Goal: Task Accomplishment & Management: Manage account settings

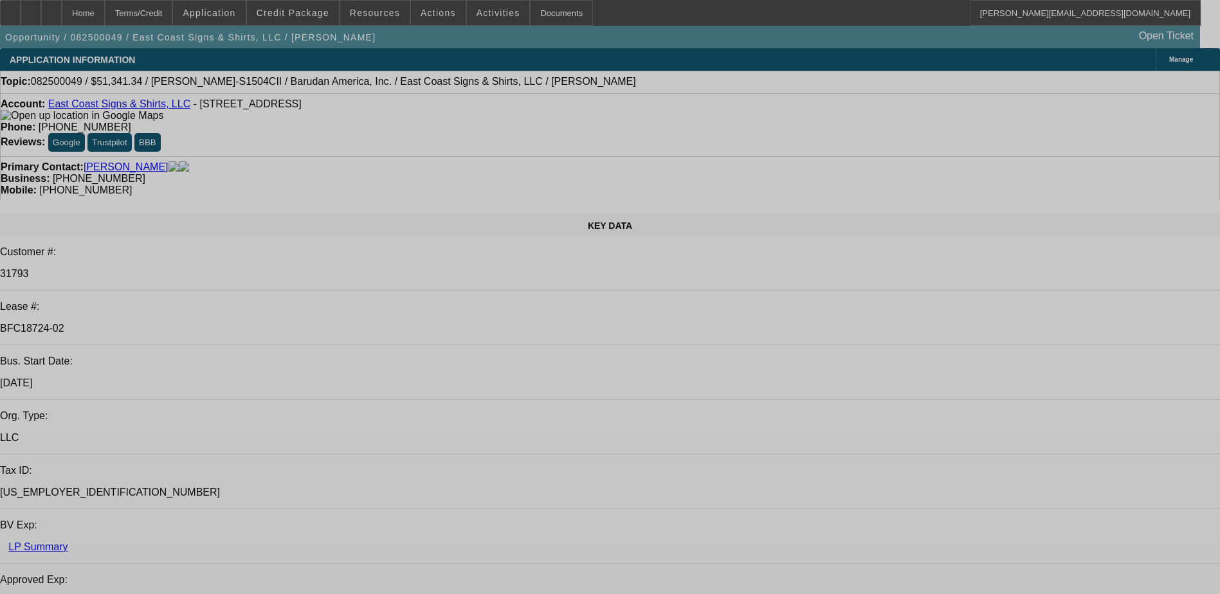
select select "0"
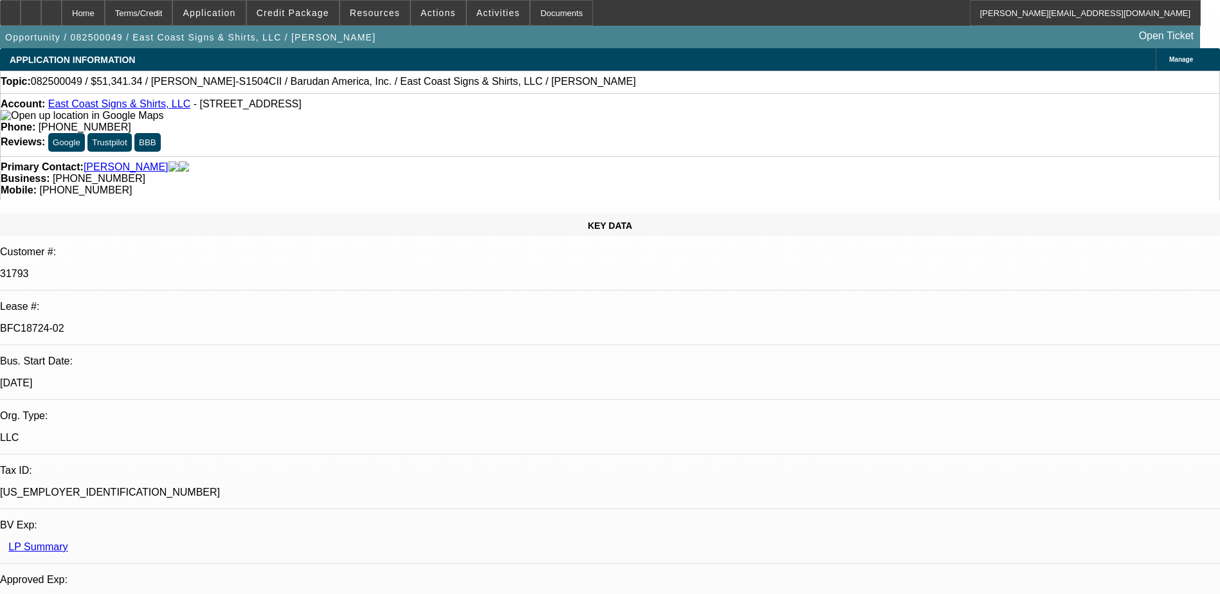
select select "2"
select select "0"
select select "2"
select select "0.1"
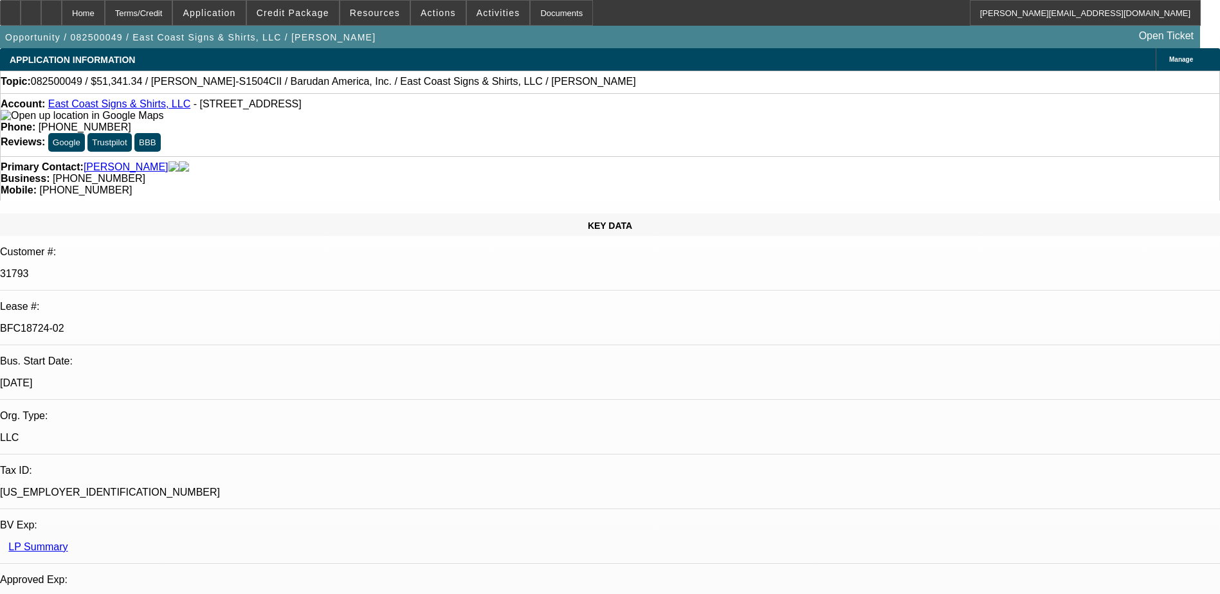
select select "0"
select select "0.1"
select select "1"
select select "2"
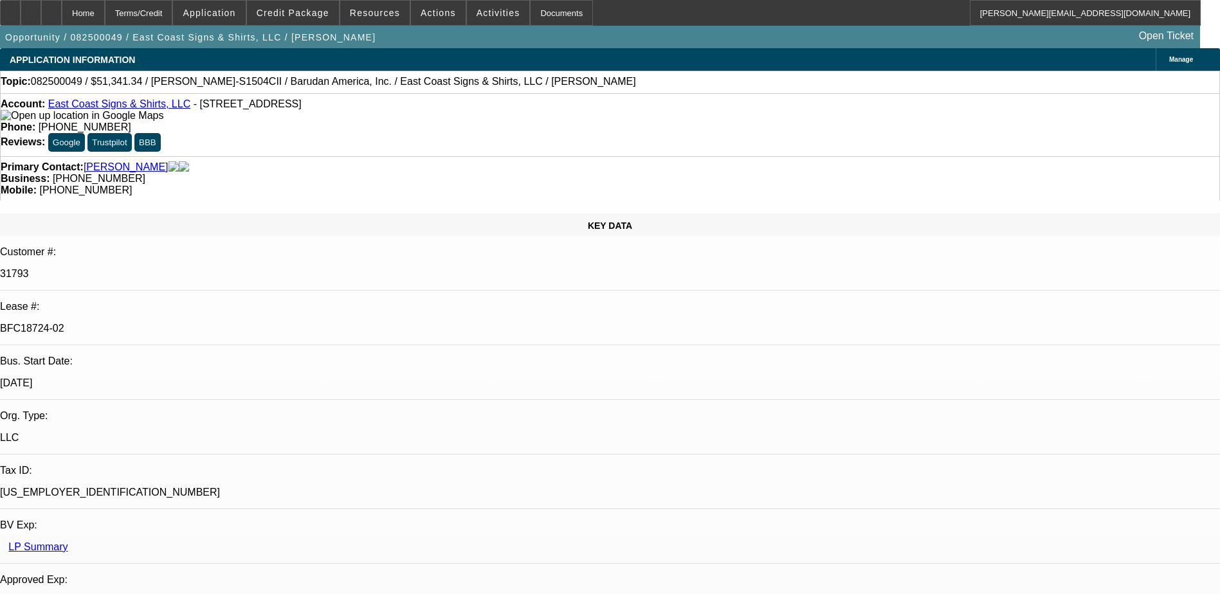
select select "6"
select select "1"
select select "2"
select select "4"
select select "1"
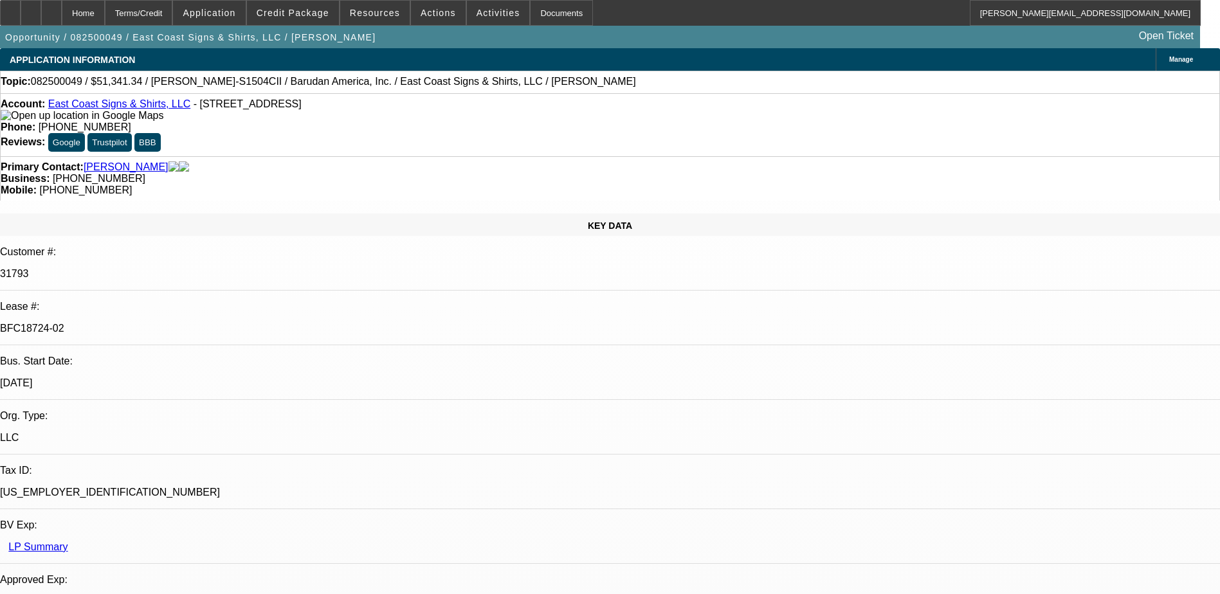
select select "2"
select select "4"
